Goal: Information Seeking & Learning: Understand process/instructions

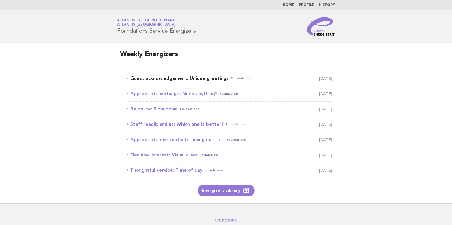
click at [165, 78] on link "Guest acknowledgement: Unique greetings Foundations October 15" at bounding box center [229, 78] width 205 height 8
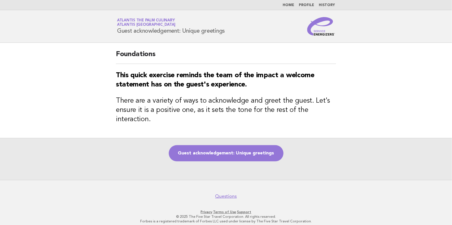
drag, startPoint x: 118, startPoint y: 29, endPoint x: 231, endPoint y: 35, distance: 112.6
click at [231, 35] on div "Service Energizers Atlantis The Palm Culinary Atlantis Dubai Guest acknowledgem…" at bounding box center [226, 26] width 234 height 18
copy h1 "Guest acknowledgement: Unique greetings"
click at [341, 164] on div "Guest acknowledgement: Unique greetings" at bounding box center [226, 159] width 452 height 42
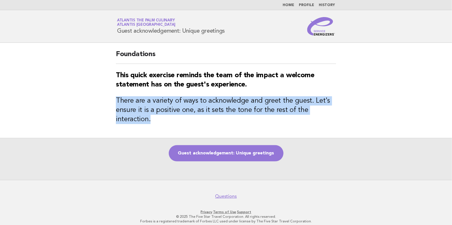
drag, startPoint x: 117, startPoint y: 99, endPoint x: 174, endPoint y: 121, distance: 60.6
click at [174, 121] on h3 "There are a variety of ways to acknowledge and greet the guest. Let's ensure it…" at bounding box center [226, 110] width 220 height 28
drag, startPoint x: 174, startPoint y: 121, endPoint x: 170, endPoint y: 121, distance: 3.8
copy h3 "There are a variety of ways to acknowledge and greet the guest. Let's ensure it…"
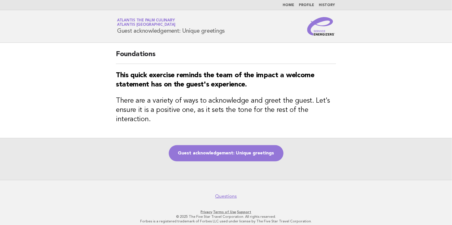
click at [312, 156] on div "Guest acknowledgement: Unique greetings" at bounding box center [226, 159] width 452 height 42
click at [226, 152] on link "Guest acknowledgement: Unique greetings" at bounding box center [226, 153] width 115 height 16
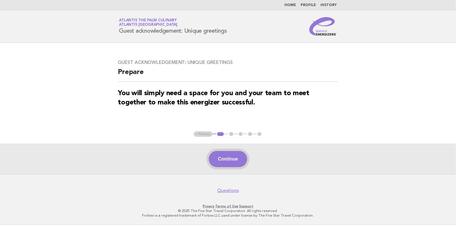
click at [237, 160] on button "Continue" at bounding box center [228, 159] width 38 height 16
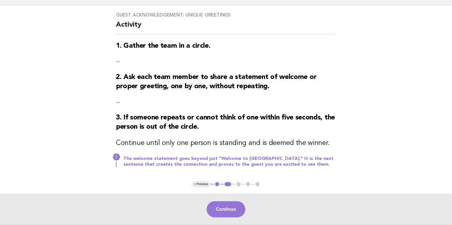
scroll to position [88, 0]
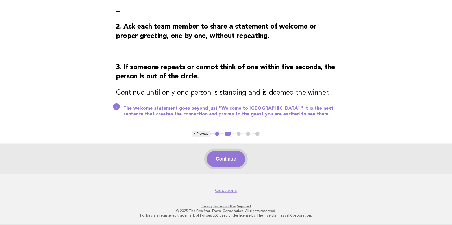
click at [233, 157] on button "Continue" at bounding box center [226, 159] width 38 height 16
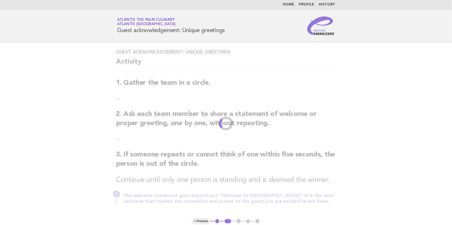
scroll to position [0, 0]
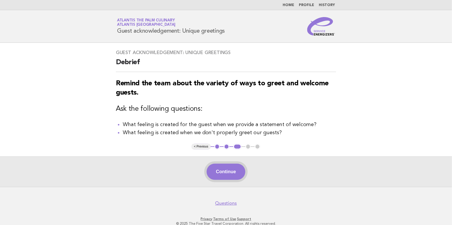
click at [227, 173] on button "Continue" at bounding box center [226, 172] width 38 height 16
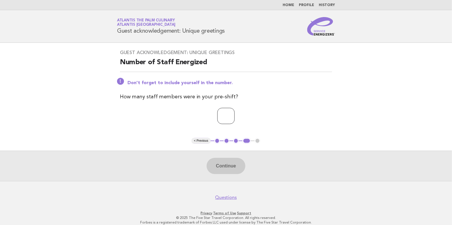
click at [235, 115] on input "*" at bounding box center [225, 116] width 17 height 16
type input "*"
click at [235, 115] on input "*" at bounding box center [225, 116] width 17 height 16
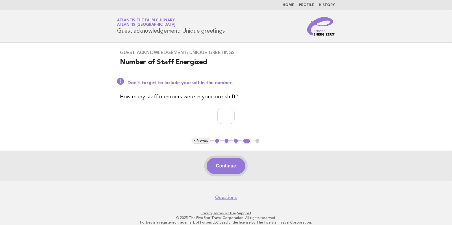
click at [225, 164] on button "Continue" at bounding box center [226, 166] width 38 height 16
